Goal: Task Accomplishment & Management: Complete application form

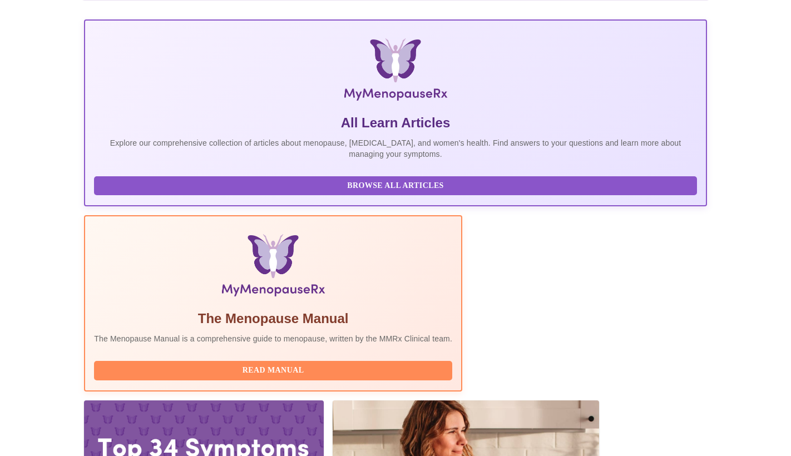
scroll to position [153, 0]
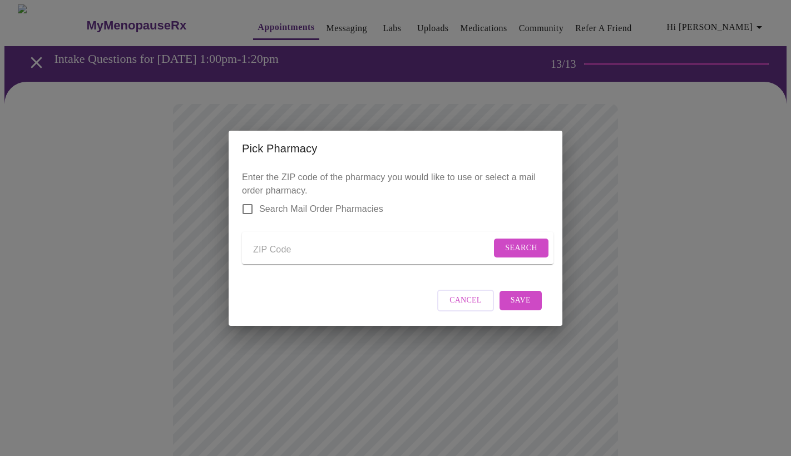
click at [271, 241] on input "Send a message to your care team" at bounding box center [372, 250] width 238 height 18
type input "60540"
click at [508, 245] on span "Search" at bounding box center [521, 248] width 32 height 14
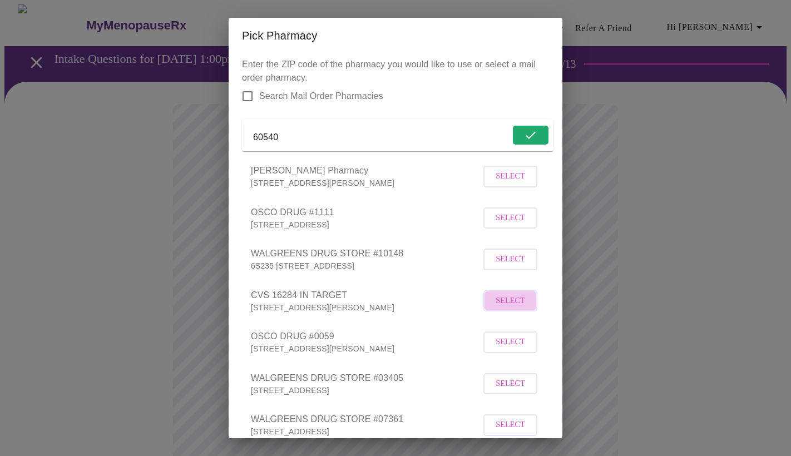
click at [532, 312] on button "Select" at bounding box center [510, 301] width 54 height 22
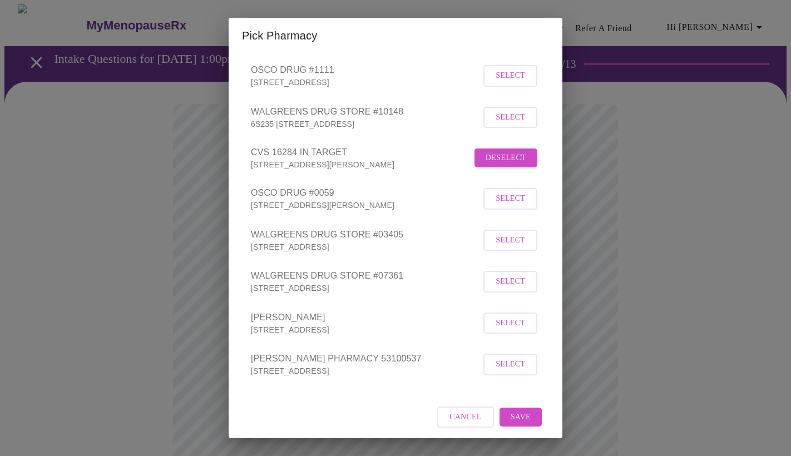
scroll to position [162, 0]
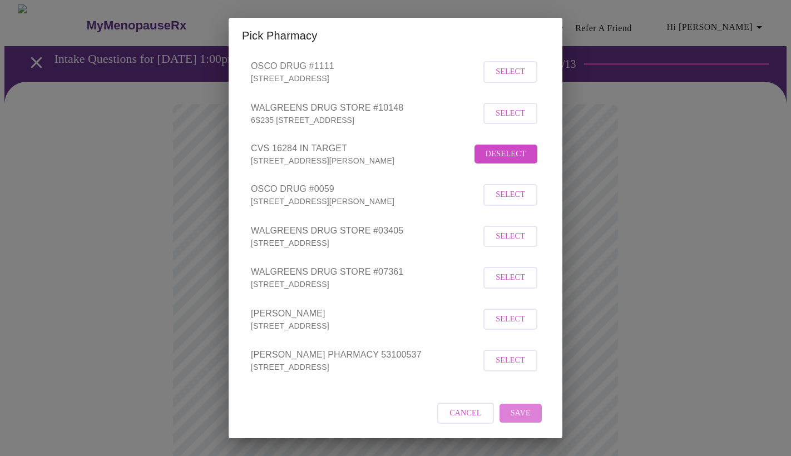
click at [529, 410] on span "Save" at bounding box center [520, 413] width 20 height 14
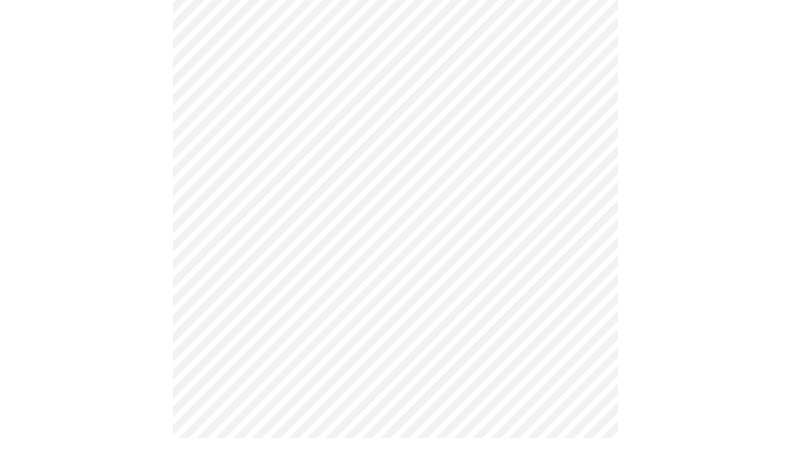
scroll to position [0, 0]
